Goal: Transaction & Acquisition: Obtain resource

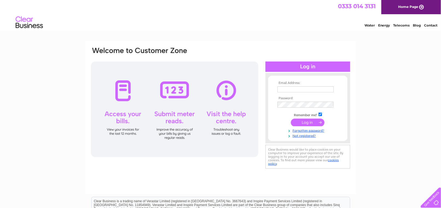
type input "info@postlingauto.co.uk"
click at [306, 122] on input "submit" at bounding box center [308, 123] width 34 height 8
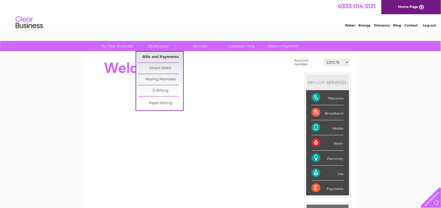
click at [160, 55] on link "Bills and Payments" at bounding box center [160, 57] width 45 height 11
click at [159, 56] on link "Bills and Payments" at bounding box center [160, 57] width 45 height 11
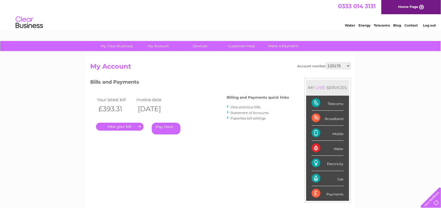
click at [112, 127] on link "." at bounding box center [120, 127] width 48 height 8
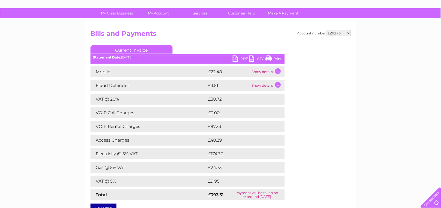
scroll to position [27, 0]
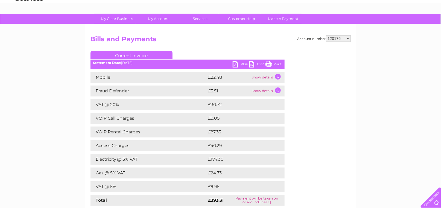
click at [241, 64] on link "PDF" at bounding box center [241, 65] width 16 height 8
click at [349, 37] on select "120176 30292984" at bounding box center [338, 38] width 25 height 7
select select "30292984"
click at [326, 35] on select "120176 30292984" at bounding box center [338, 38] width 25 height 7
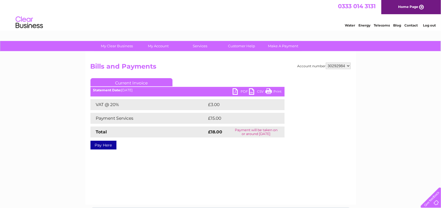
click at [243, 92] on link "PDF" at bounding box center [241, 92] width 16 height 8
click at [236, 91] on link "PDF" at bounding box center [241, 92] width 16 height 8
click at [237, 89] on link "PDF" at bounding box center [241, 92] width 16 height 8
